Goal: Transaction & Acquisition: Purchase product/service

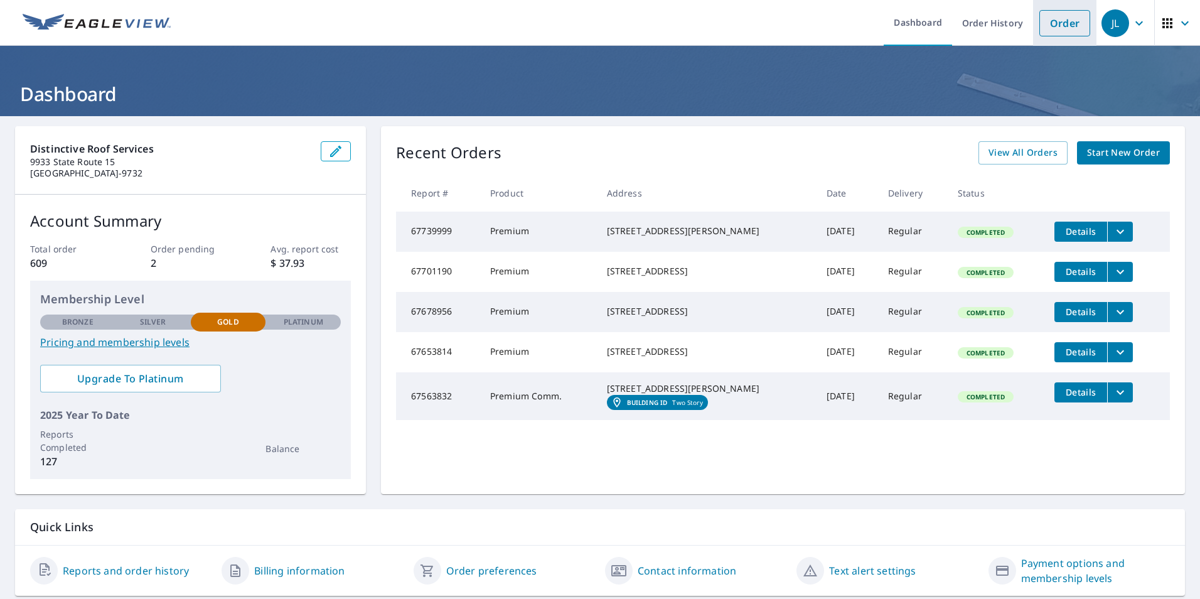
click at [1058, 28] on link "Order" at bounding box center [1065, 23] width 51 height 26
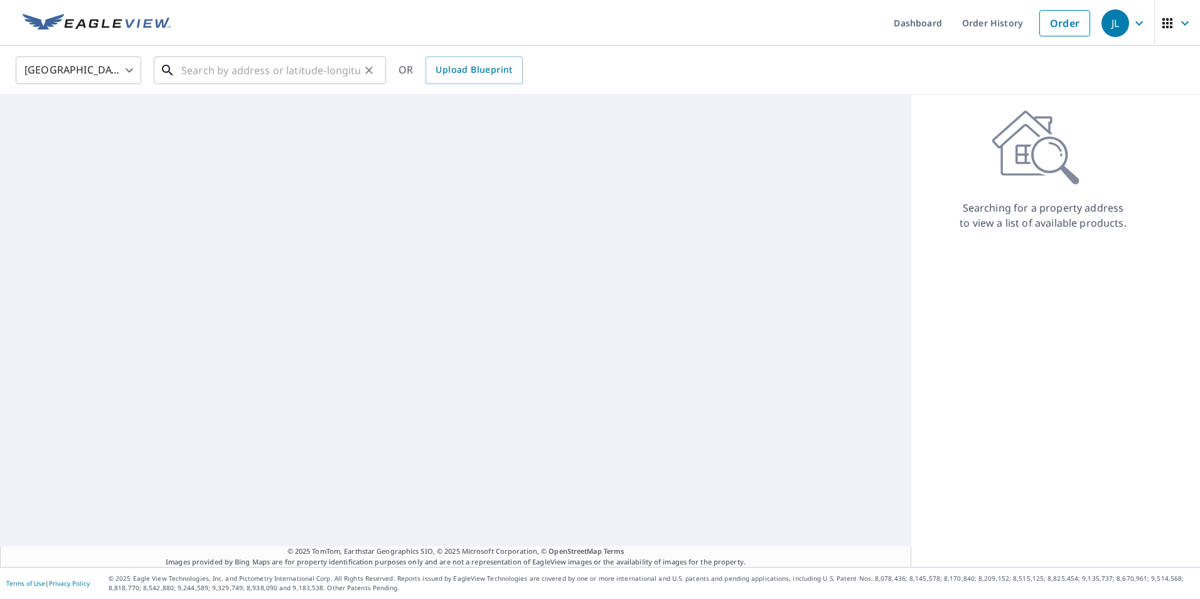
click at [245, 75] on input "text" at bounding box center [270, 70] width 179 height 35
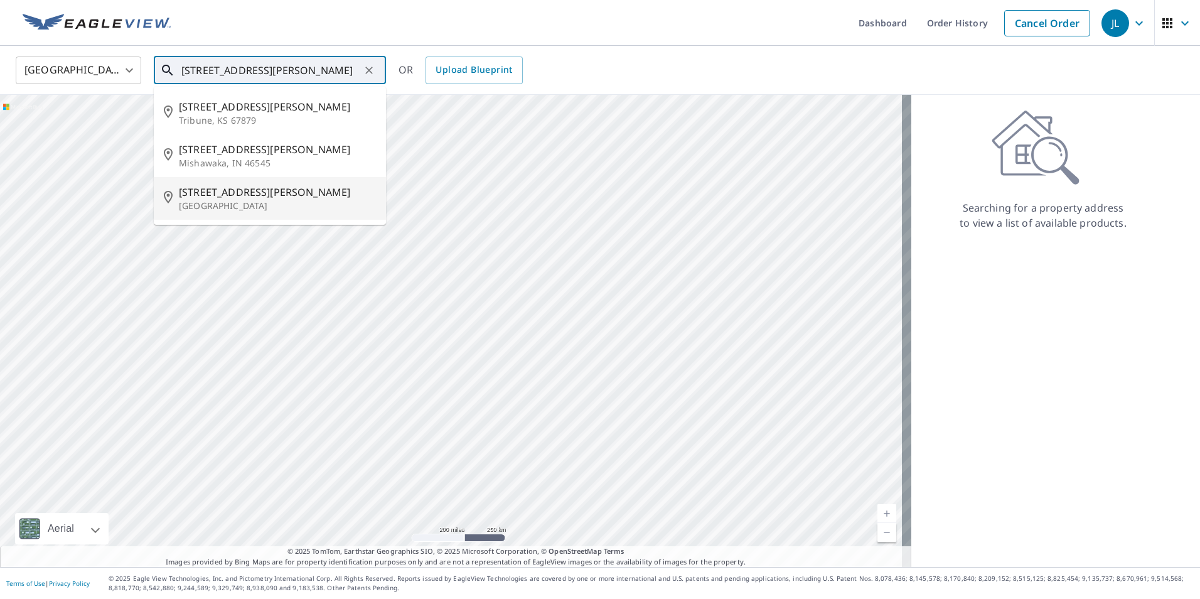
click at [242, 213] on li "[STREET_ADDRESS][PERSON_NAME]" at bounding box center [270, 198] width 232 height 43
type input "[STREET_ADDRESS][PERSON_NAME]"
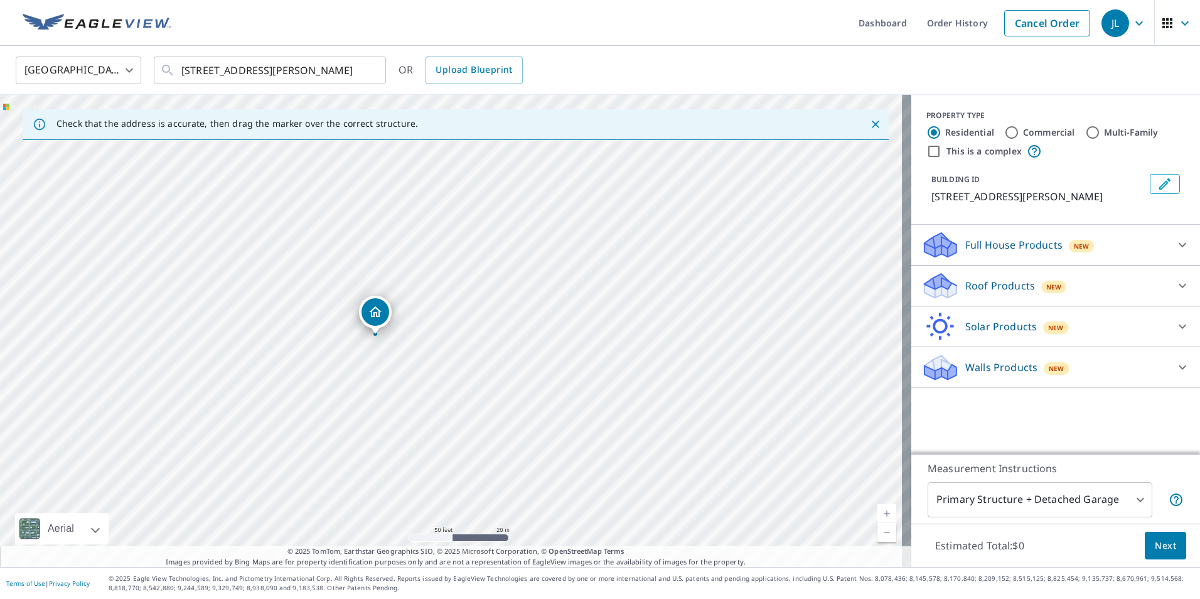
drag, startPoint x: 197, startPoint y: 292, endPoint x: 121, endPoint y: 298, distance: 76.2
click at [121, 298] on div "[STREET_ADDRESS][PERSON_NAME]" at bounding box center [456, 331] width 912 height 472
click at [1175, 286] on icon at bounding box center [1182, 285] width 15 height 15
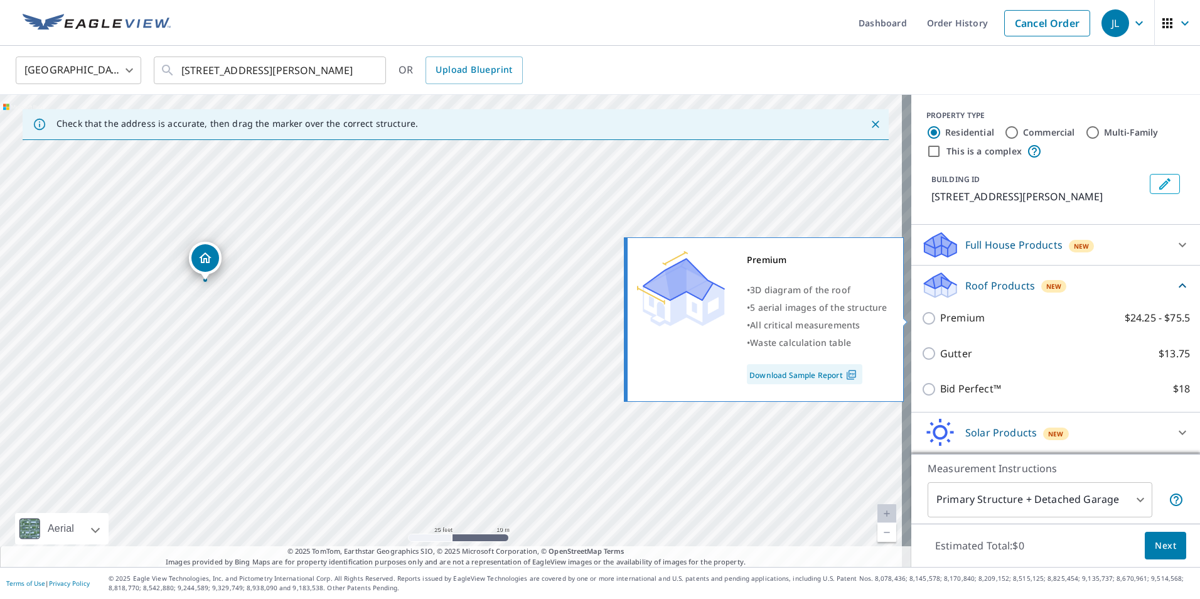
click at [922, 318] on input "Premium $24.25 - $75.5" at bounding box center [931, 318] width 19 height 15
checkbox input "true"
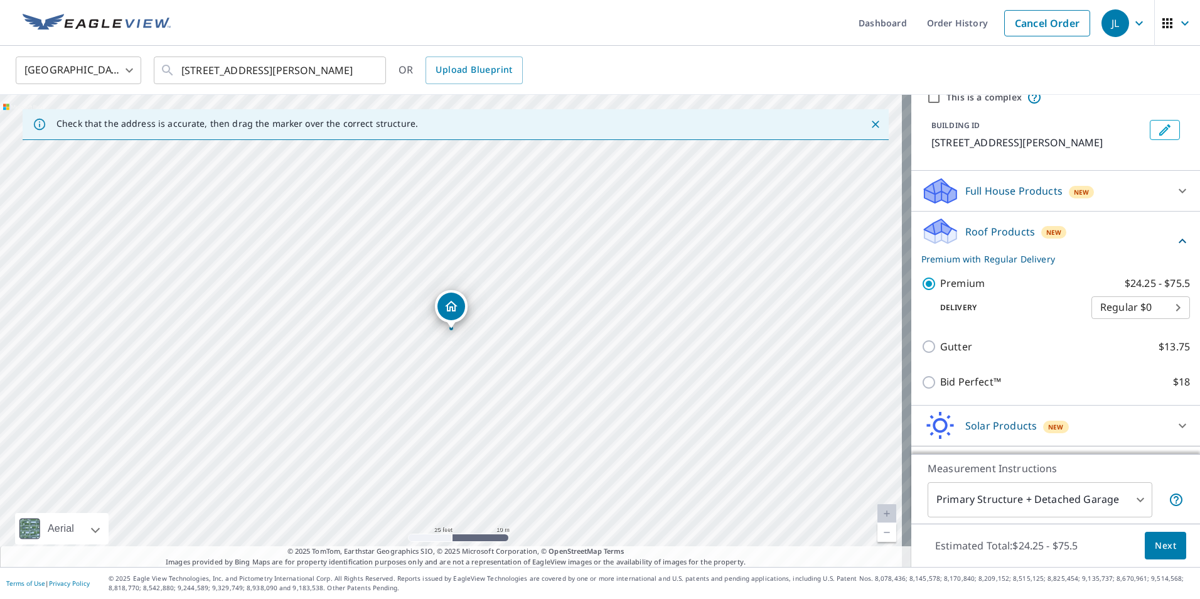
scroll to position [87, 0]
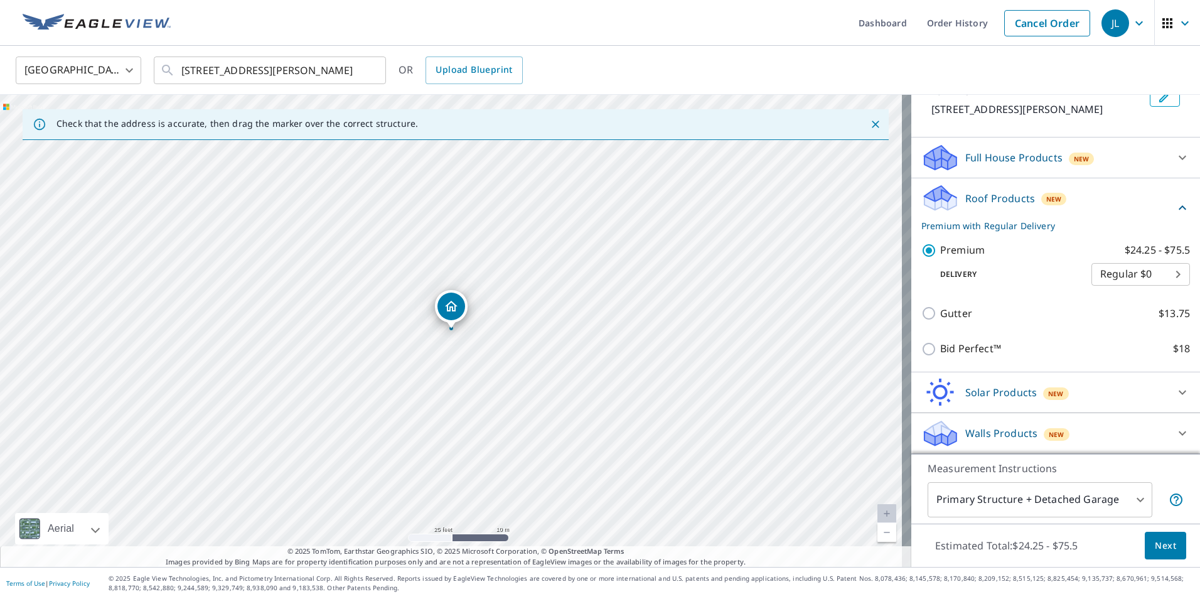
click at [1167, 544] on button "Next" at bounding box center [1165, 546] width 41 height 28
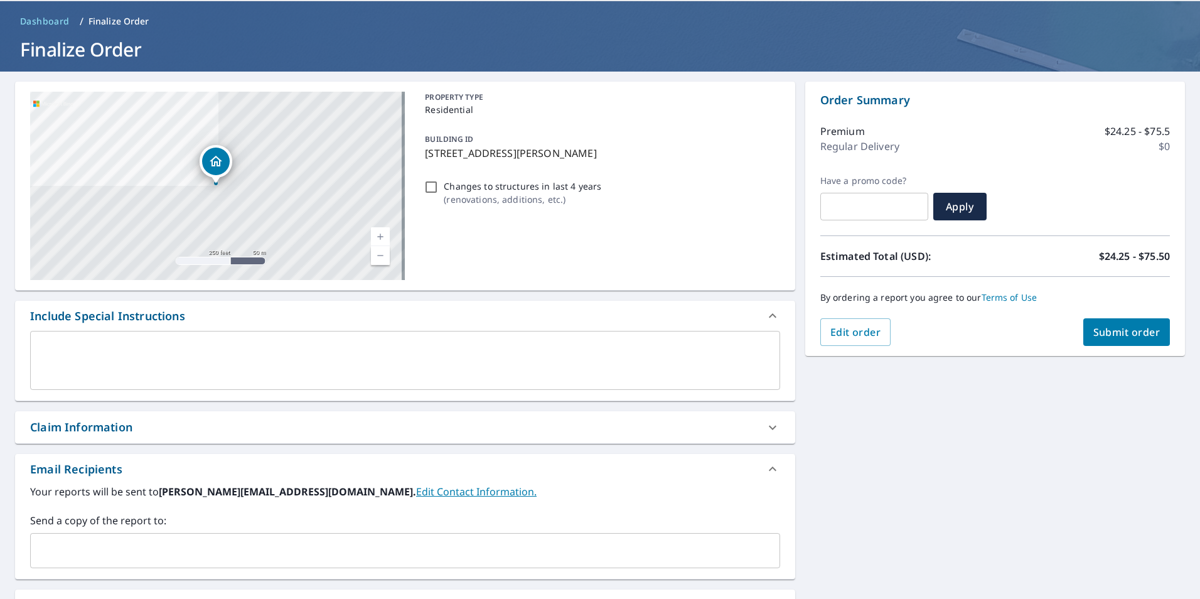
scroll to position [63, 0]
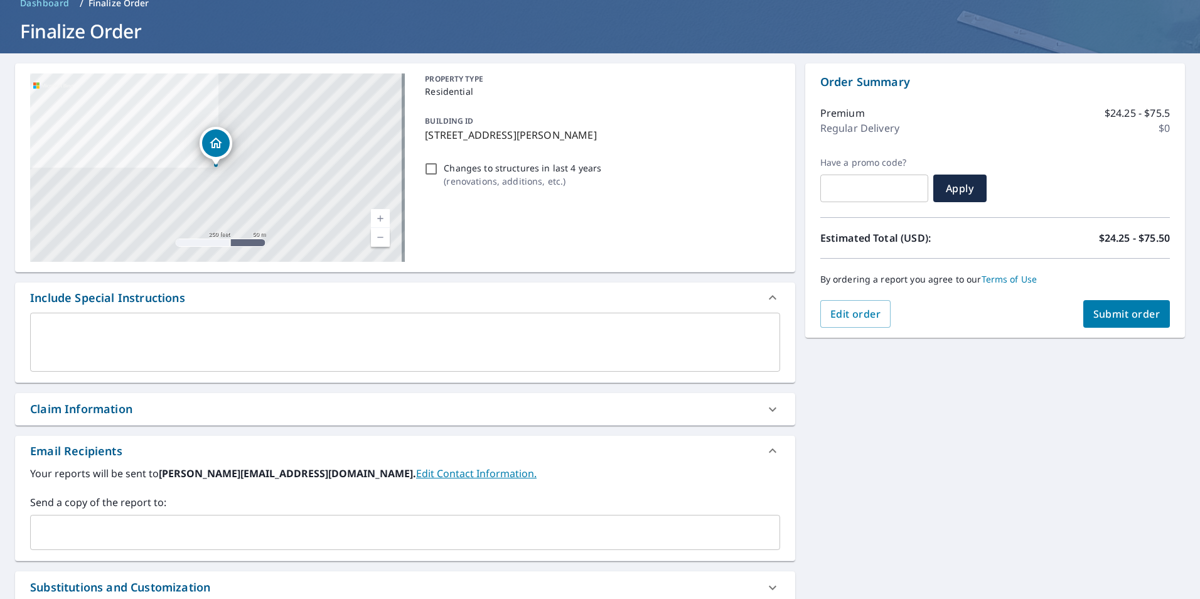
click at [111, 534] on input "text" at bounding box center [396, 532] width 720 height 24
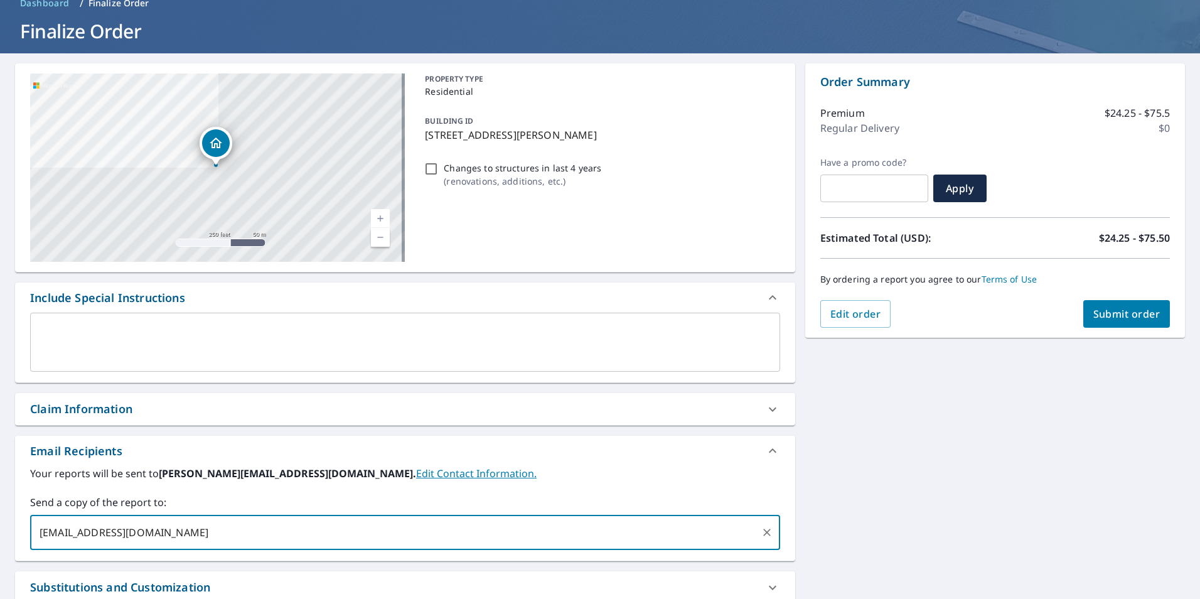
type input "[EMAIL_ADDRESS][DOMAIN_NAME]"
click at [1131, 319] on span "Submit order" at bounding box center [1127, 314] width 67 height 14
